Goal: Use online tool/utility: Use online tool/utility

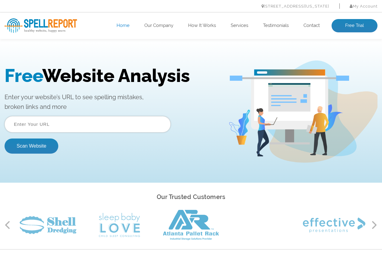
click at [46, 128] on input "text" at bounding box center [88, 124] width 166 height 16
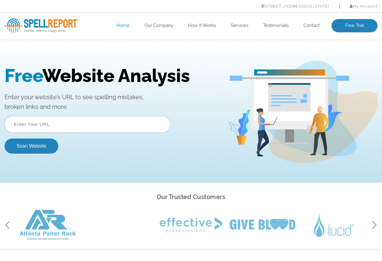
click at [96, 127] on input "text" at bounding box center [88, 124] width 166 height 16
paste input "[URL][DOMAIN_NAME]"
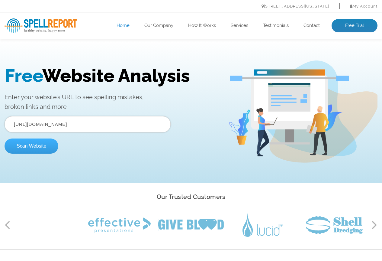
type input "[URL][DOMAIN_NAME]"
click at [31, 145] on button "Scan Website" at bounding box center [32, 145] width 54 height 15
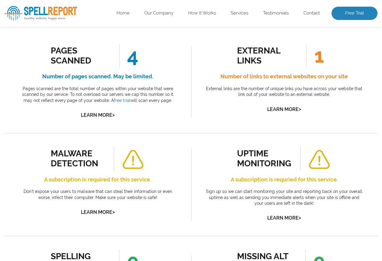
scroll to position [411, 0]
